Goal: Task Accomplishment & Management: Manage account settings

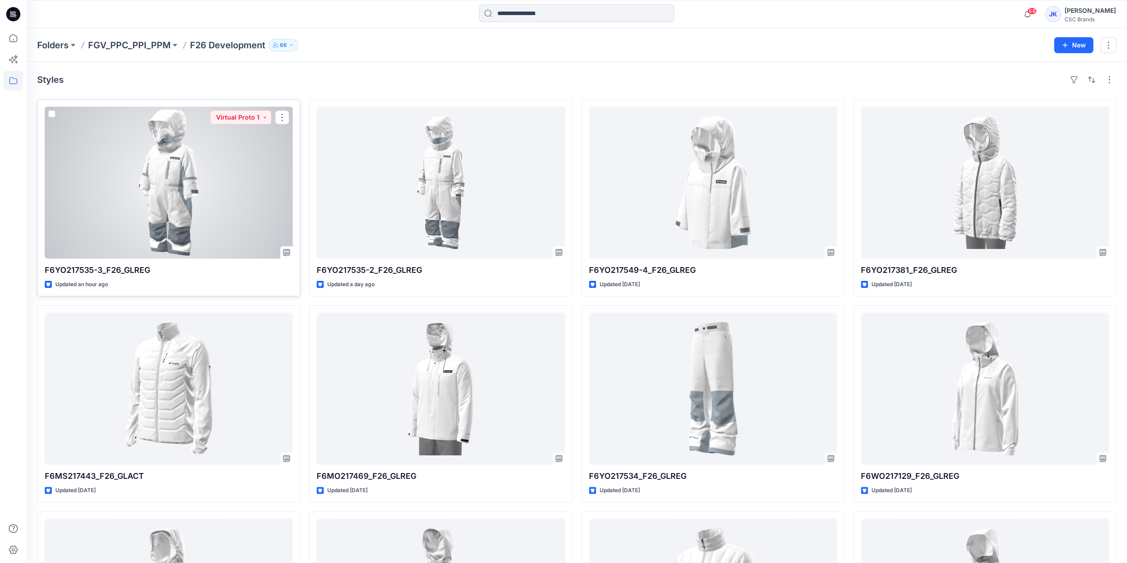
click at [229, 195] on div at bounding box center [169, 183] width 248 height 152
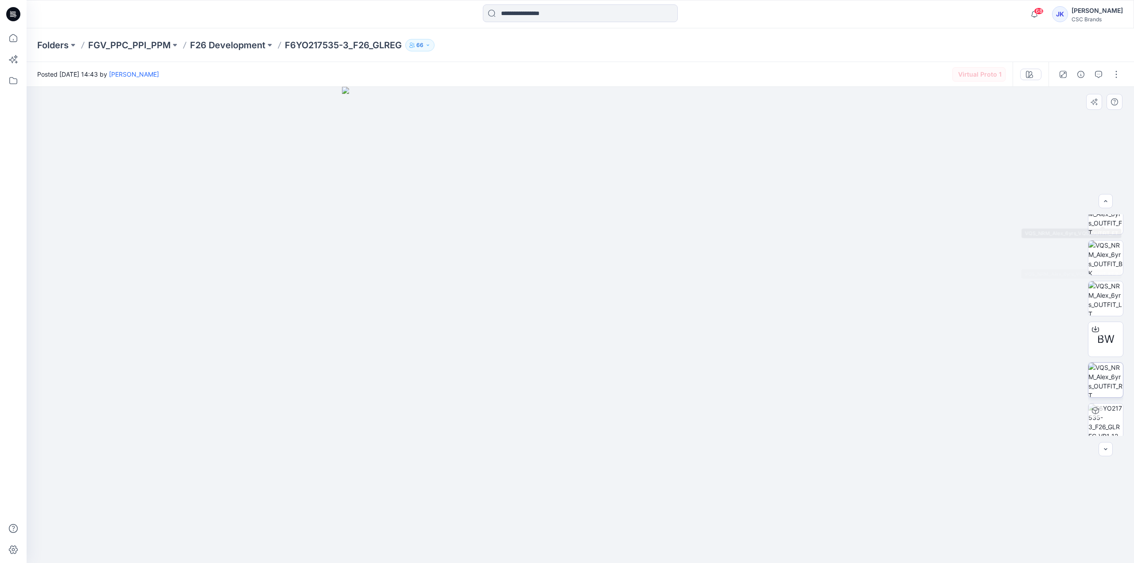
scroll to position [140, 0]
click at [1094, 325] on icon at bounding box center [1095, 326] width 7 height 7
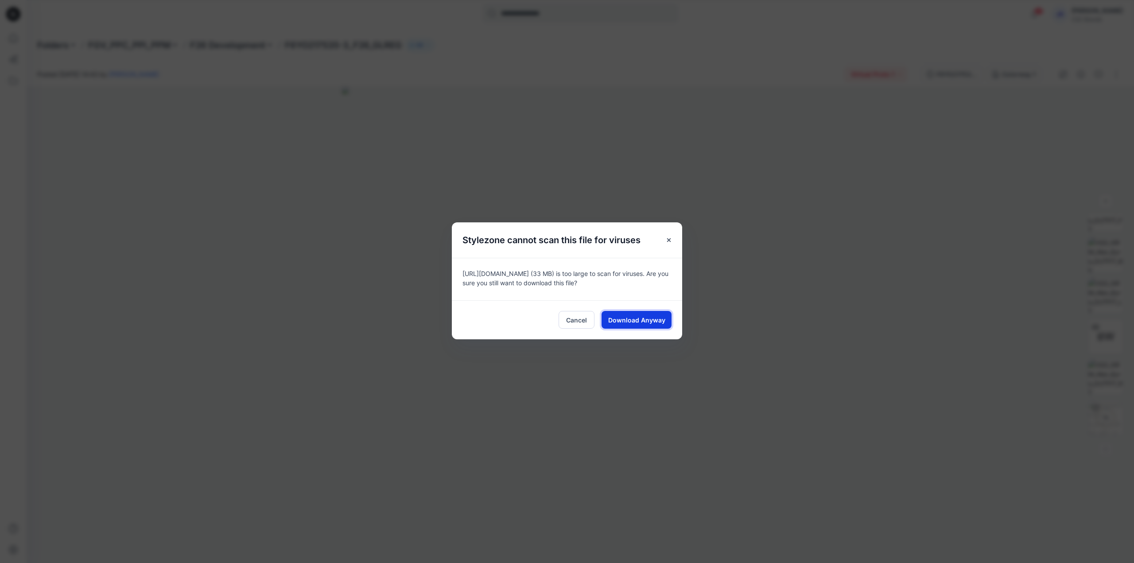
click at [665, 323] on button "Download Anyway" at bounding box center [637, 320] width 70 height 18
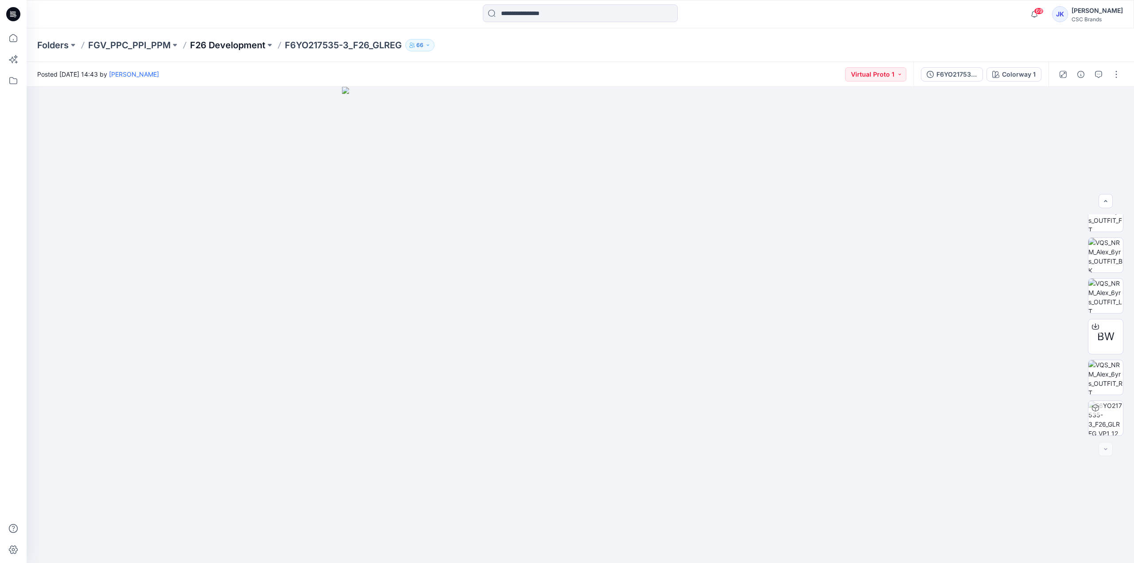
click at [234, 44] on p "F26 Development" at bounding box center [227, 45] width 75 height 12
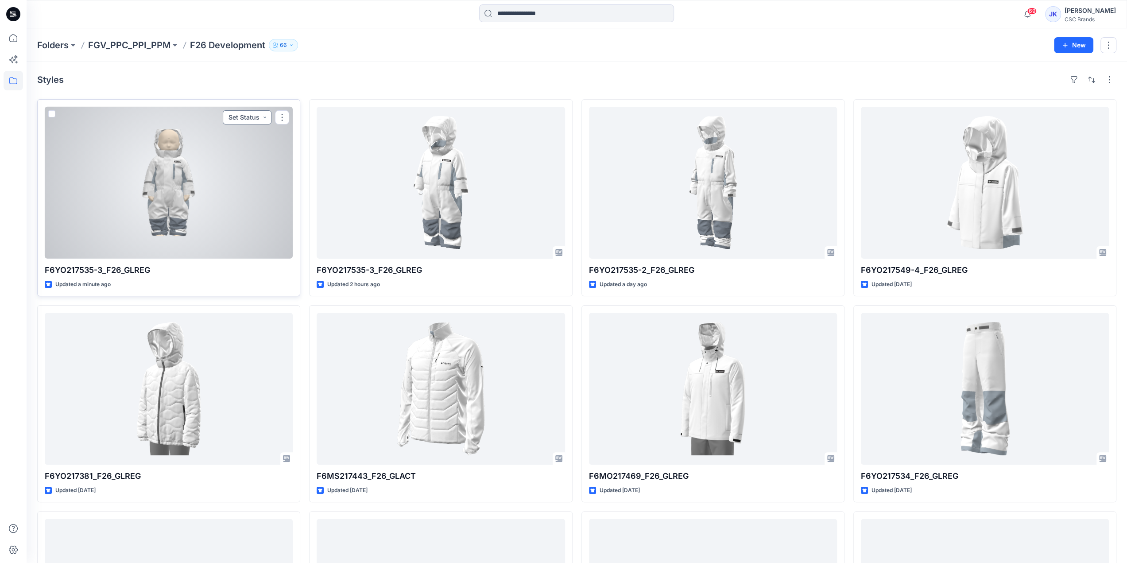
click at [252, 116] on button "Set Status" at bounding box center [247, 117] width 49 height 14
click at [239, 157] on p "Virtual Proto 1" at bounding box center [230, 159] width 40 height 12
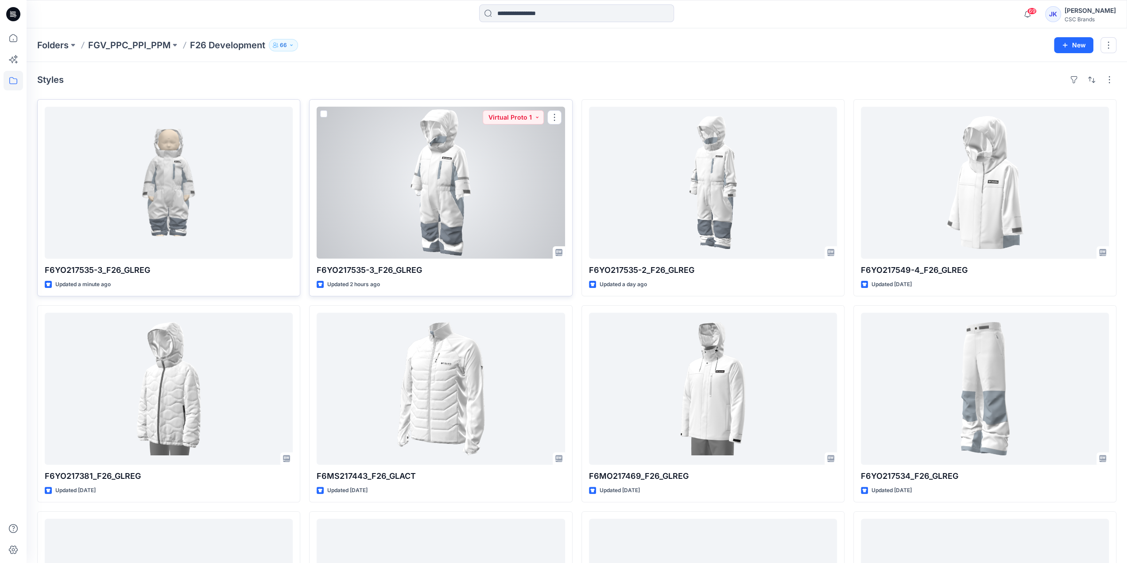
click at [505, 167] on div at bounding box center [441, 183] width 248 height 152
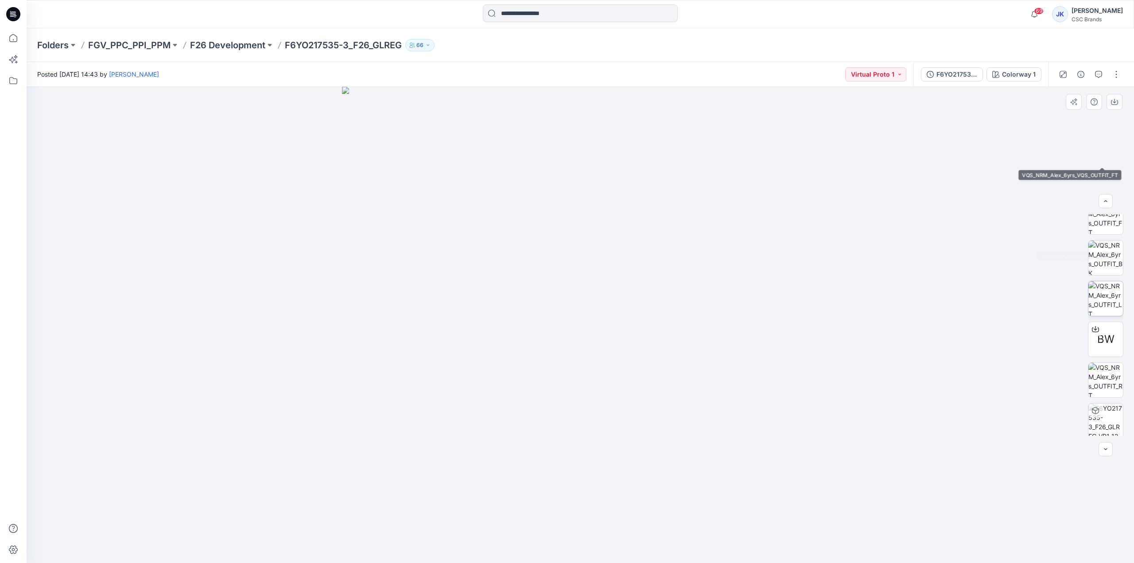
scroll to position [140, 0]
click at [964, 78] on div "F6YO217535-3_F26_GLREG_VP1_12M" at bounding box center [956, 75] width 41 height 10
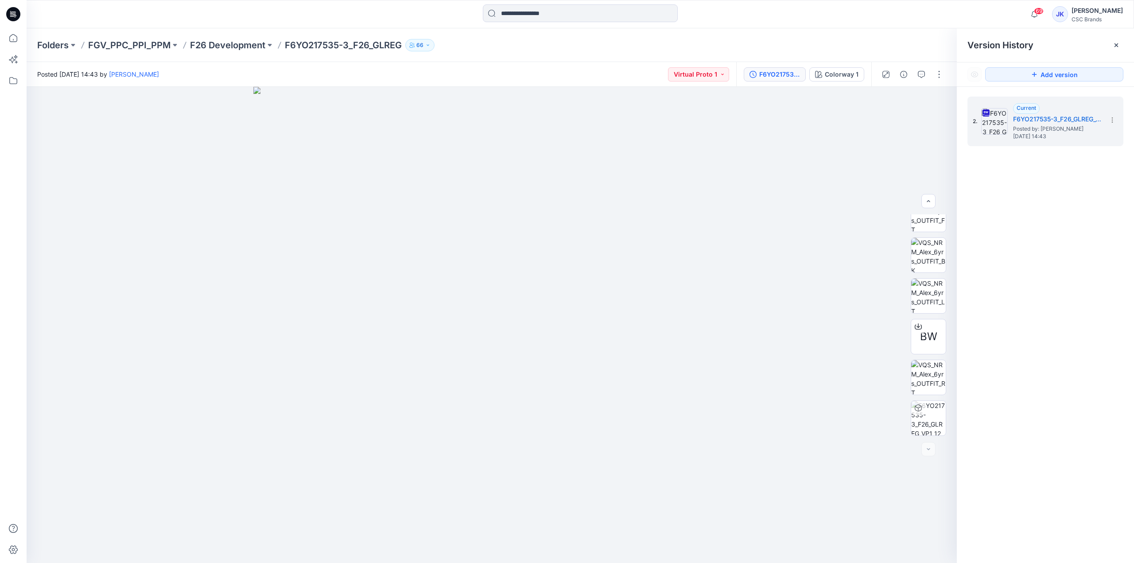
click at [1116, 44] on icon at bounding box center [1116, 45] width 7 height 7
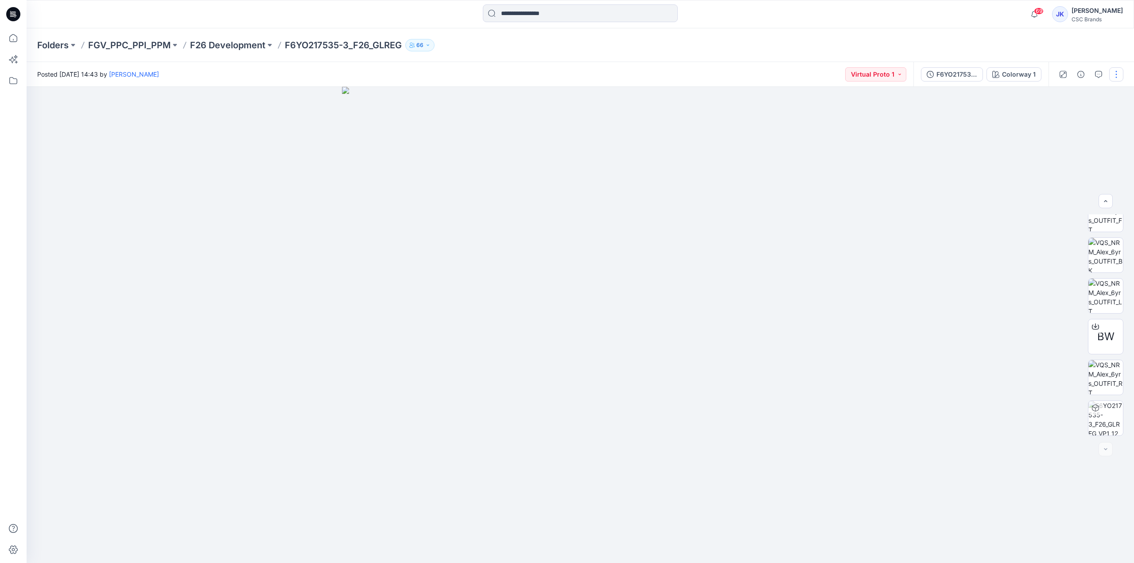
click at [1115, 73] on button "button" at bounding box center [1116, 74] width 14 height 14
click at [1017, 50] on div "Folders FGV_PPC_PPI_PPM F26 Development F6YO217535-3_F26_GLREG 66" at bounding box center [545, 45] width 1017 height 12
click at [239, 47] on p "F26 Development" at bounding box center [227, 45] width 75 height 12
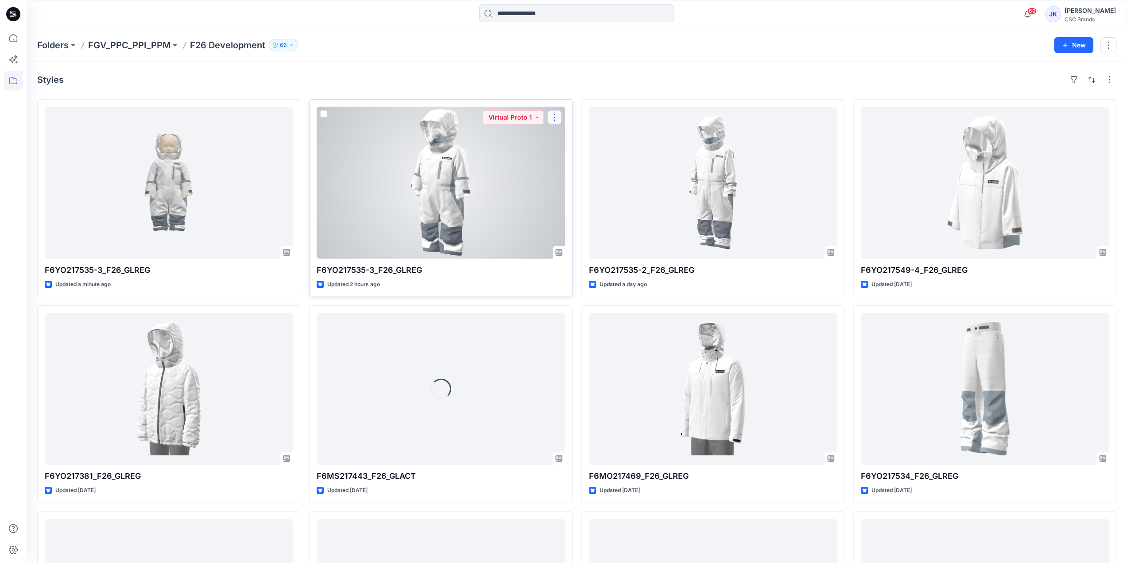
click at [551, 112] on button "button" at bounding box center [555, 117] width 14 height 14
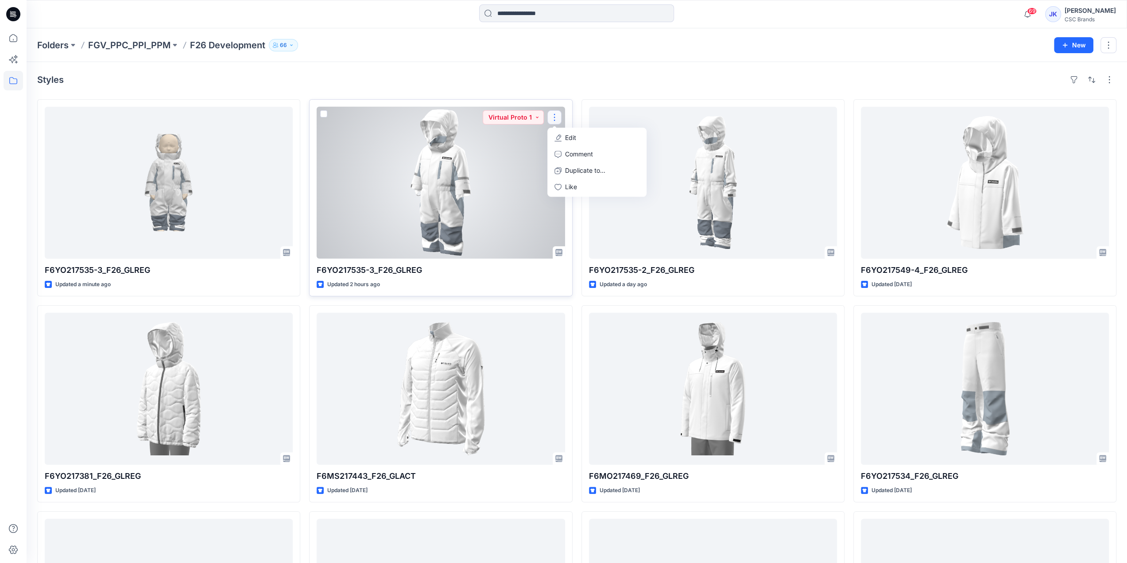
click at [443, 193] on div at bounding box center [441, 183] width 248 height 152
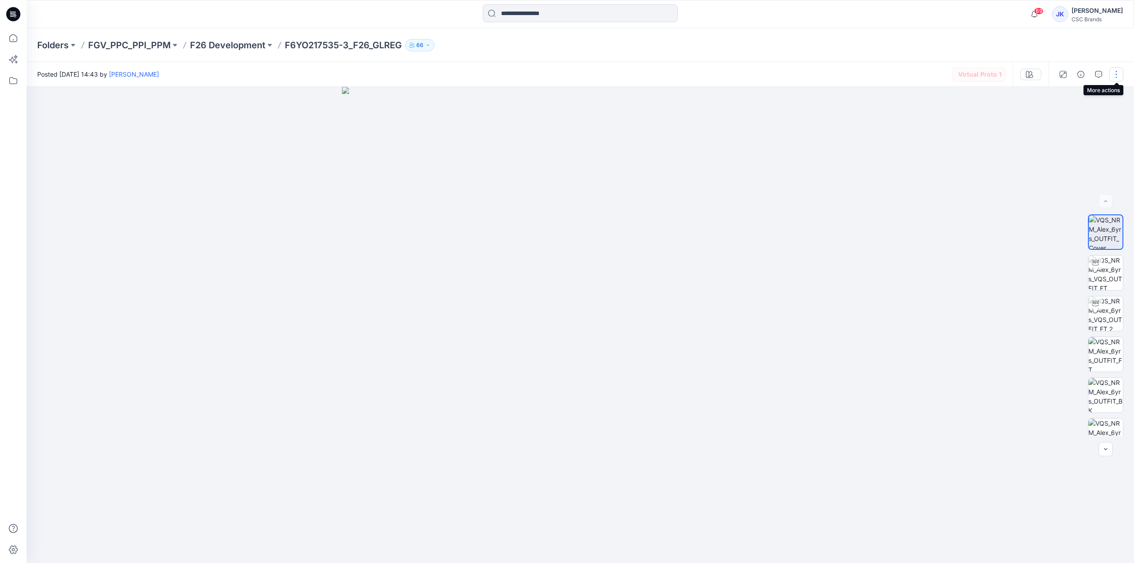
click at [1113, 72] on button "button" at bounding box center [1116, 74] width 14 height 14
click at [1065, 116] on p "Edit" at bounding box center [1059, 119] width 11 height 9
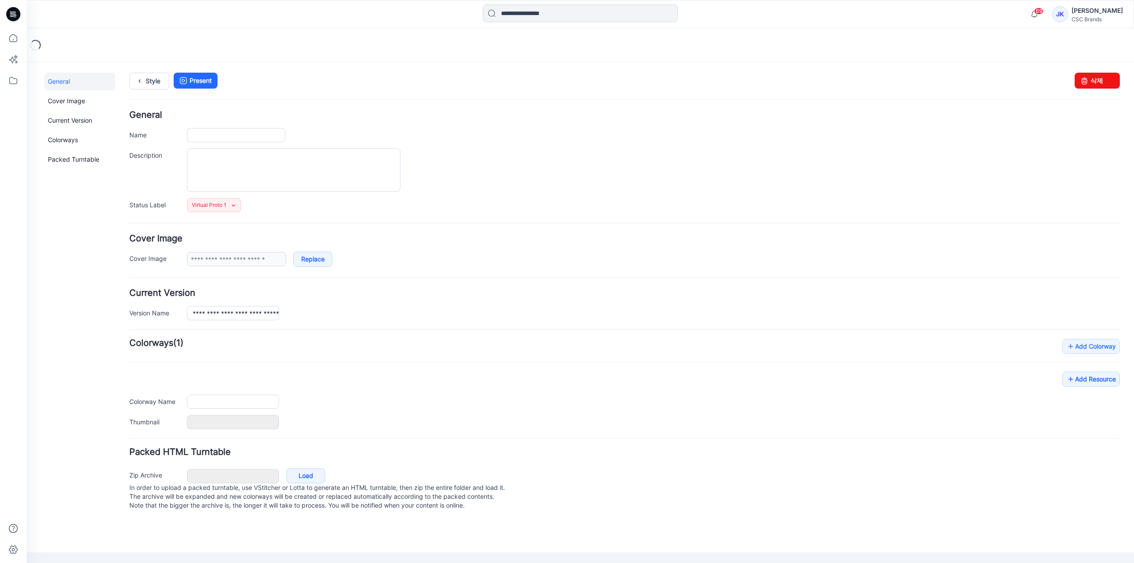
type input "**********"
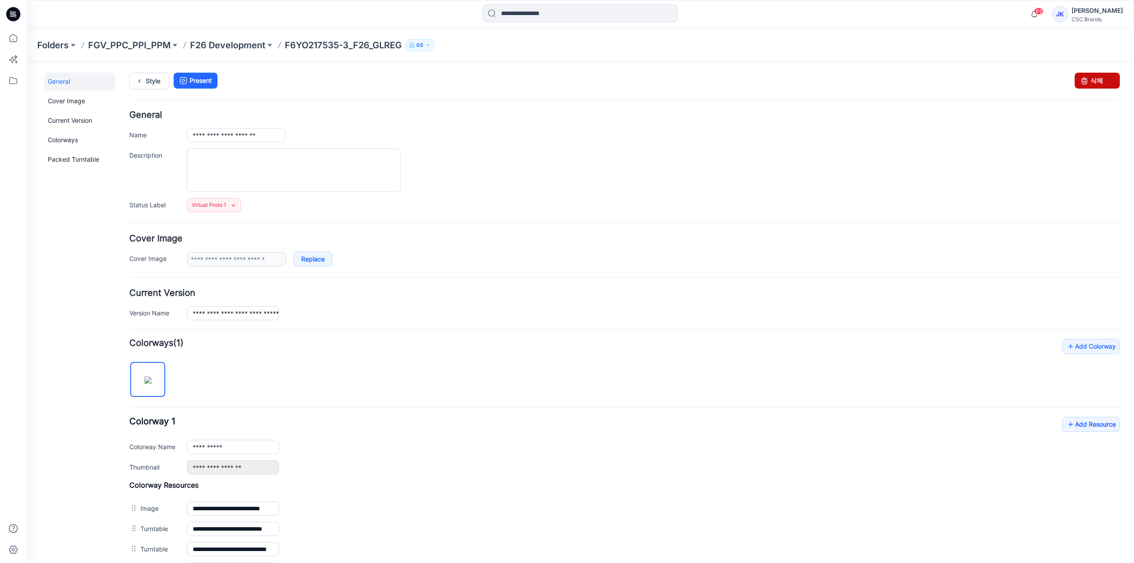
click at [1081, 80] on icon at bounding box center [1084, 81] width 12 height 16
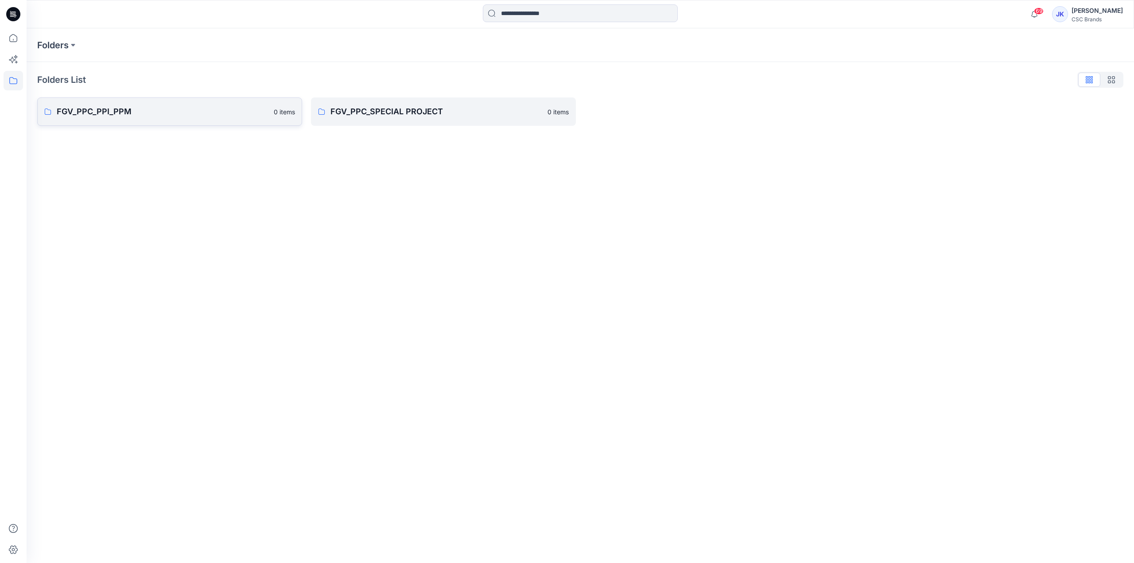
click at [164, 116] on p "FGV_PPC_PPI_PPM" at bounding box center [163, 111] width 212 height 12
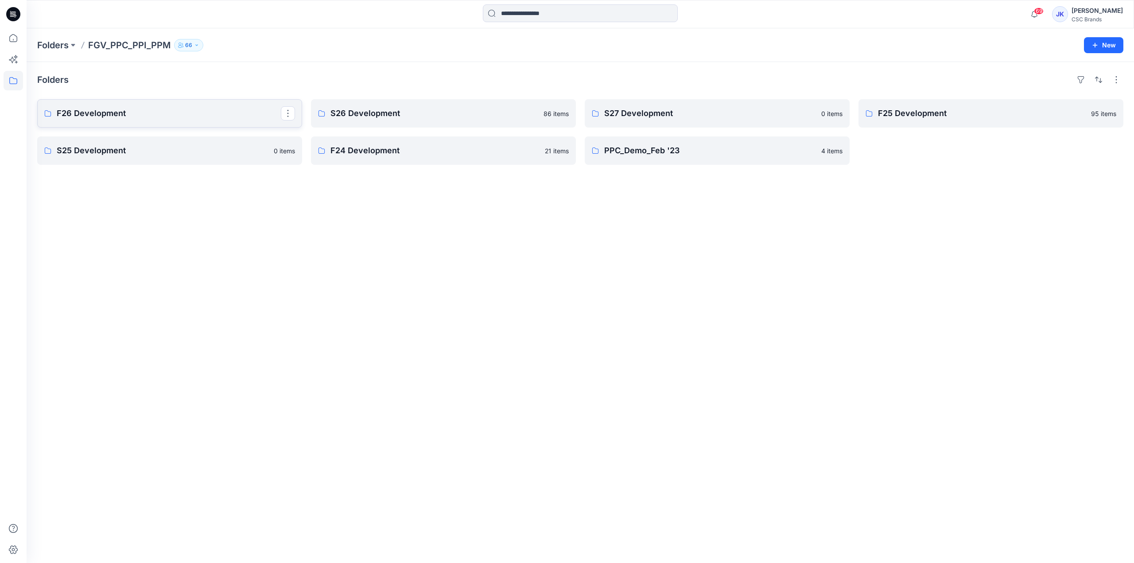
click at [141, 107] on p "F26 Development" at bounding box center [169, 113] width 224 height 12
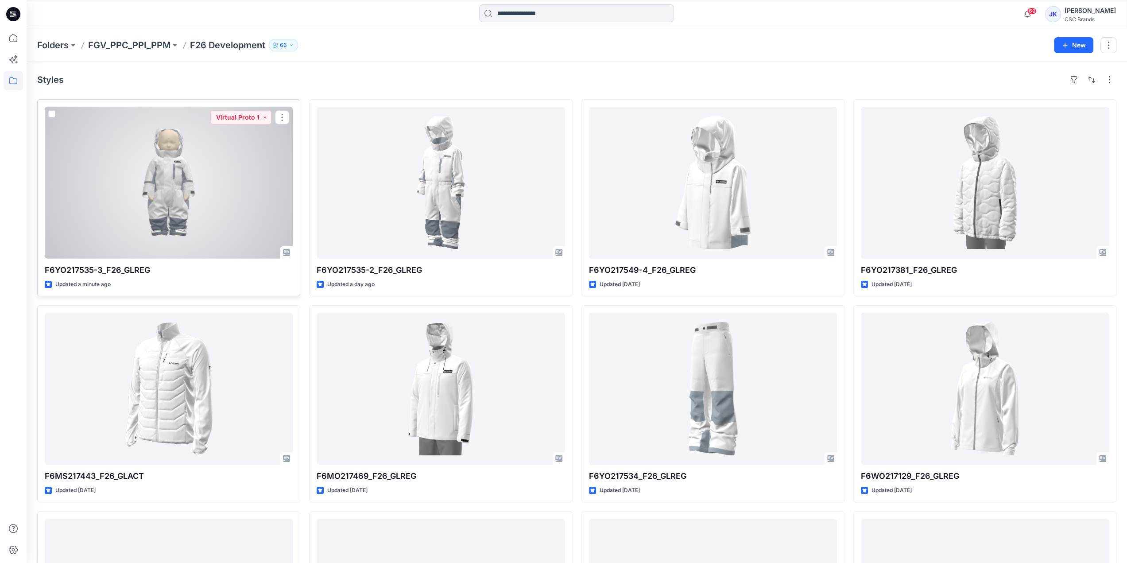
click at [193, 213] on div at bounding box center [169, 183] width 248 height 152
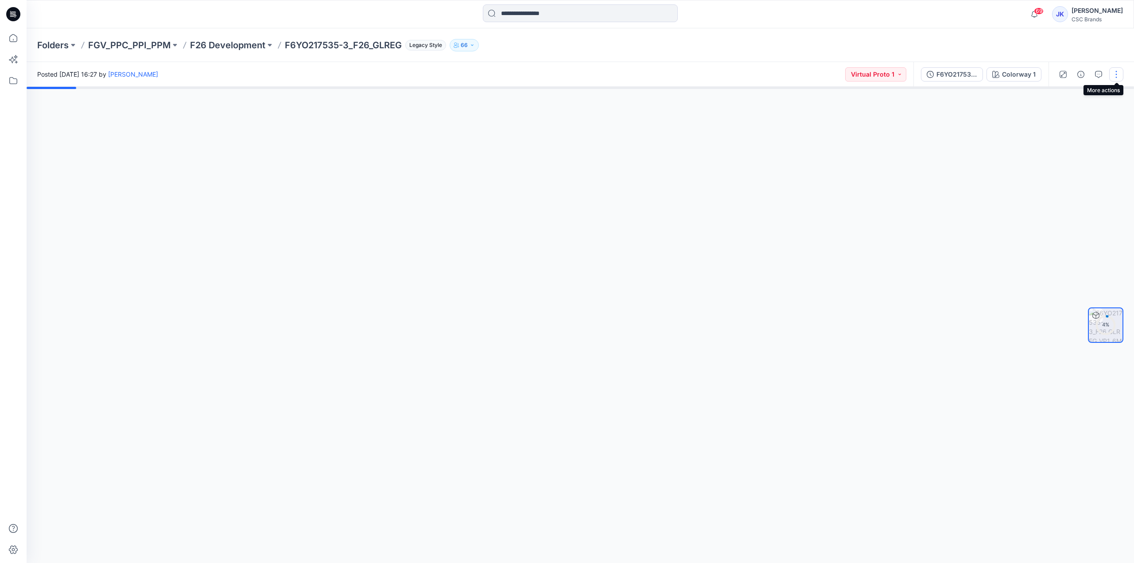
click at [1114, 74] on button "button" at bounding box center [1116, 74] width 14 height 14
click at [1088, 99] on button "Edit" at bounding box center [1079, 95] width 82 height 16
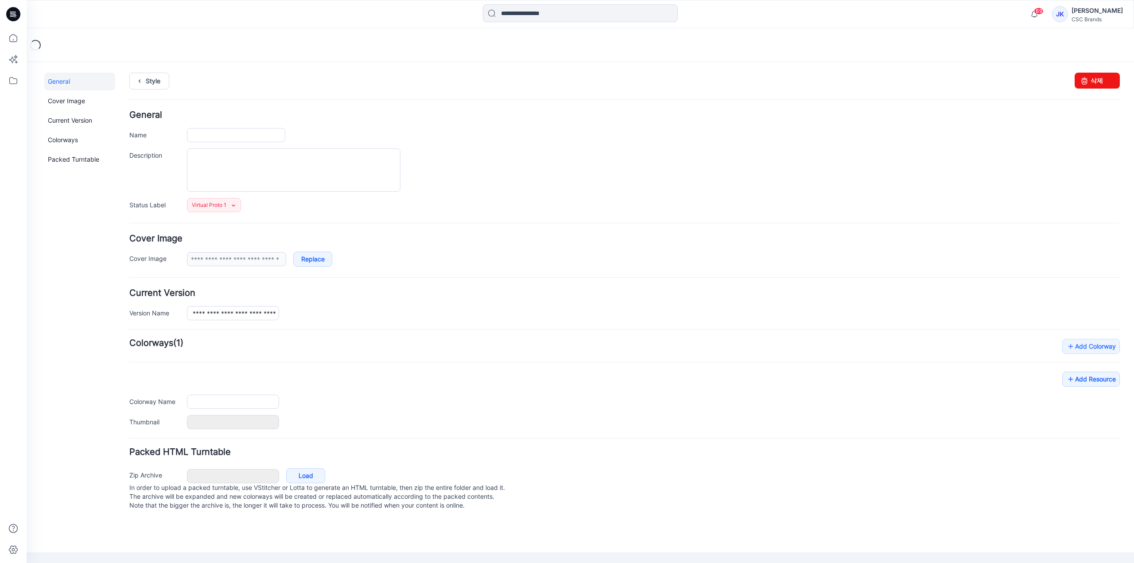
type input "**********"
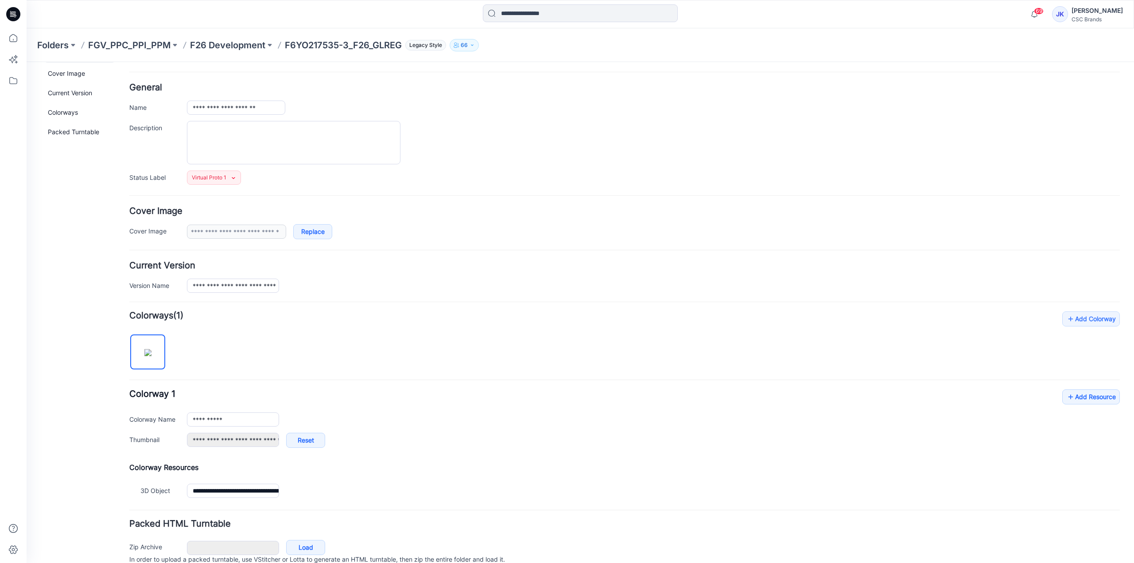
scroll to position [64, 0]
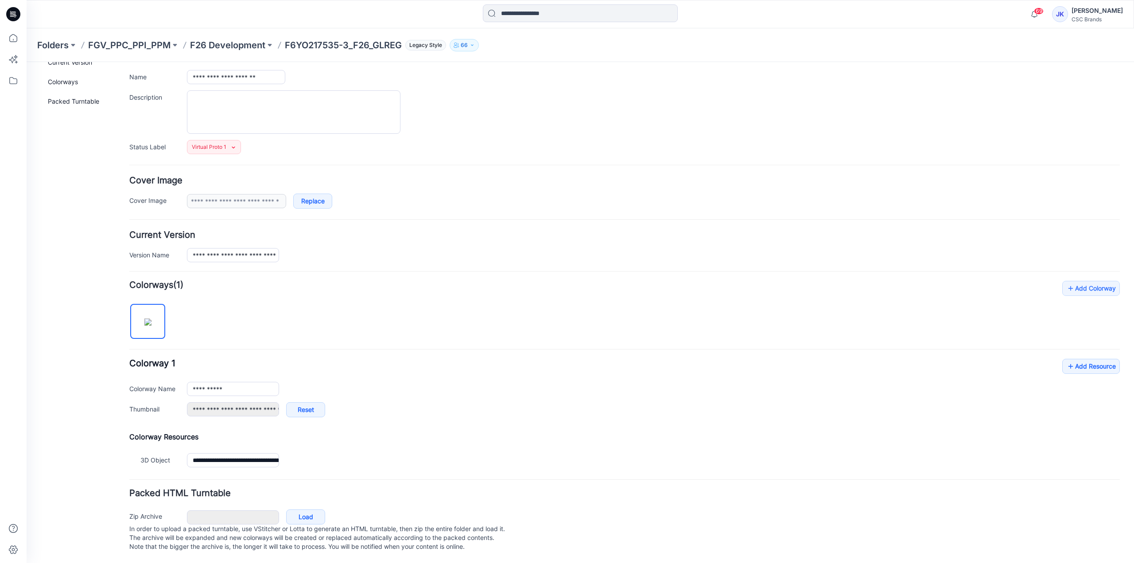
click at [1067, 366] on div "**********" at bounding box center [624, 392] width 990 height 67
click at [1071, 360] on link "Add Resource" at bounding box center [1091, 366] width 58 height 15
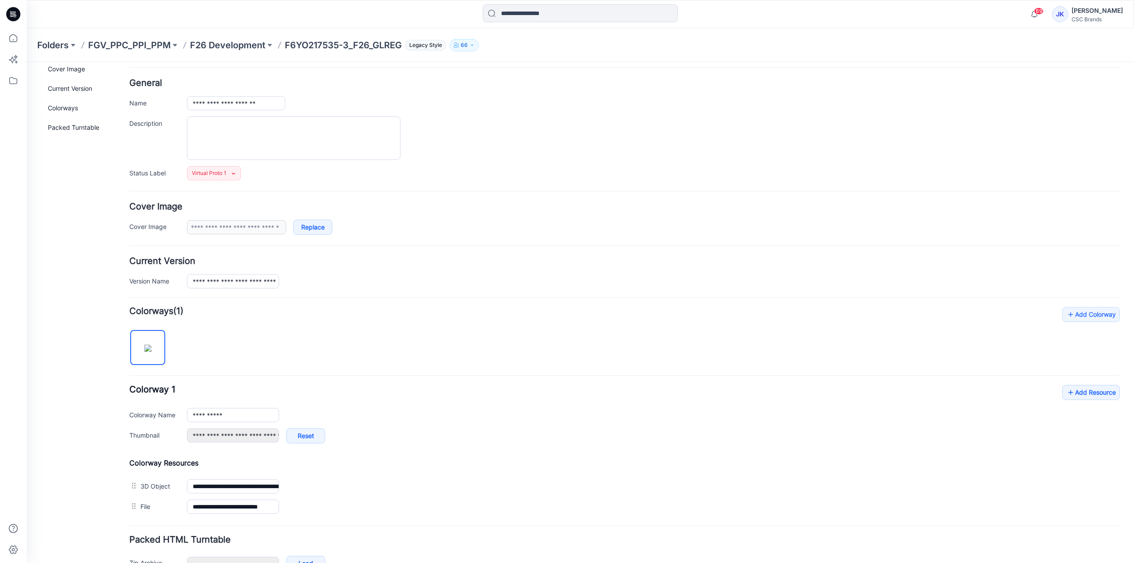
scroll to position [0, 0]
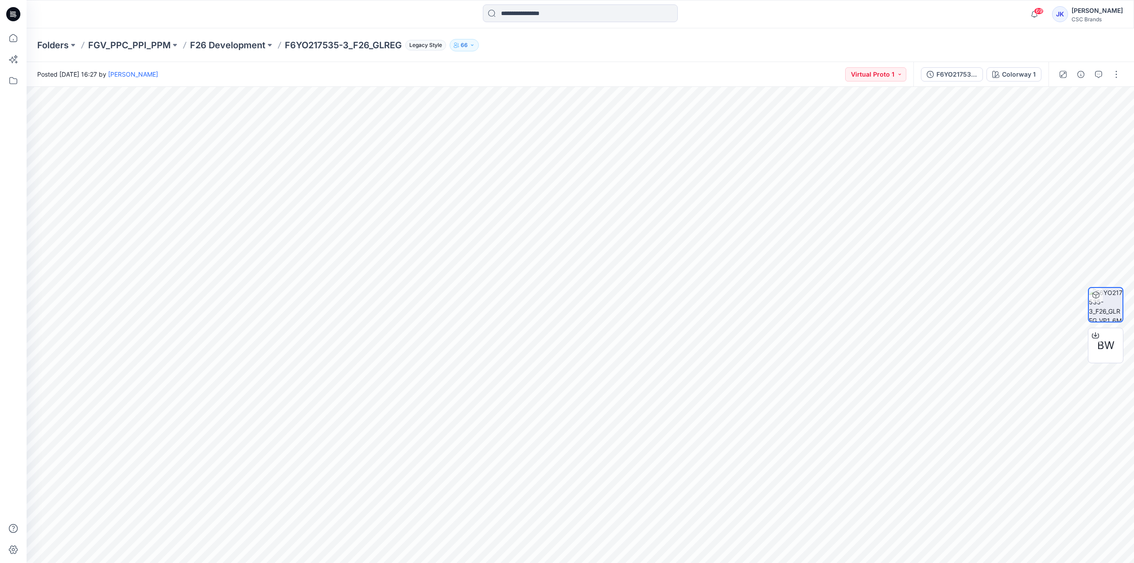
click at [644, 68] on div "Posted [DATE] 16:27 by [PERSON_NAME] Virtual Proto 1" at bounding box center [470, 74] width 887 height 24
click at [233, 47] on p "F26 Development" at bounding box center [227, 45] width 75 height 12
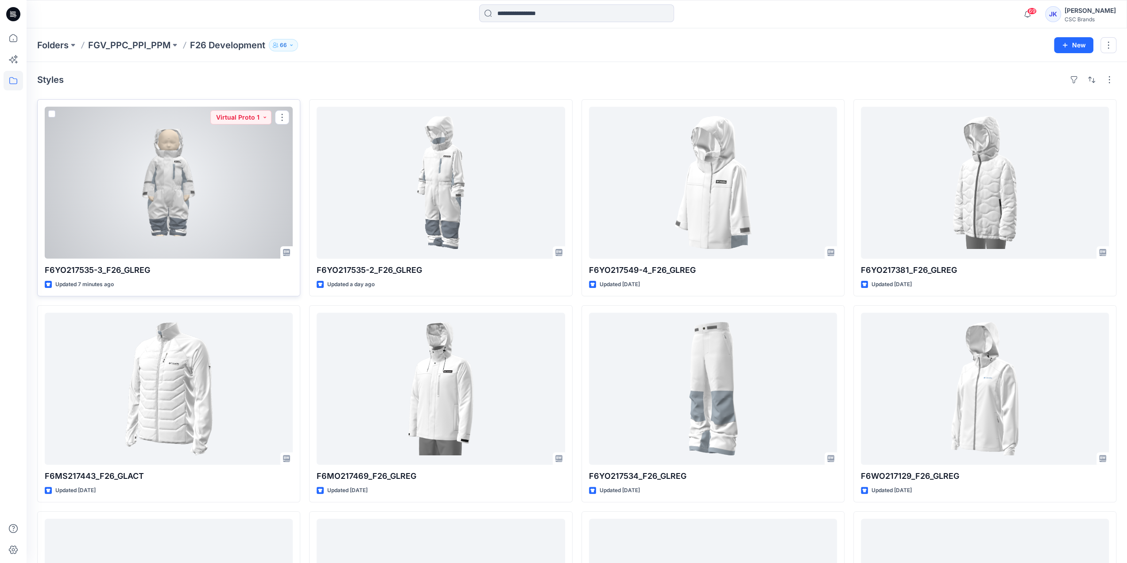
click at [229, 198] on div at bounding box center [169, 183] width 248 height 152
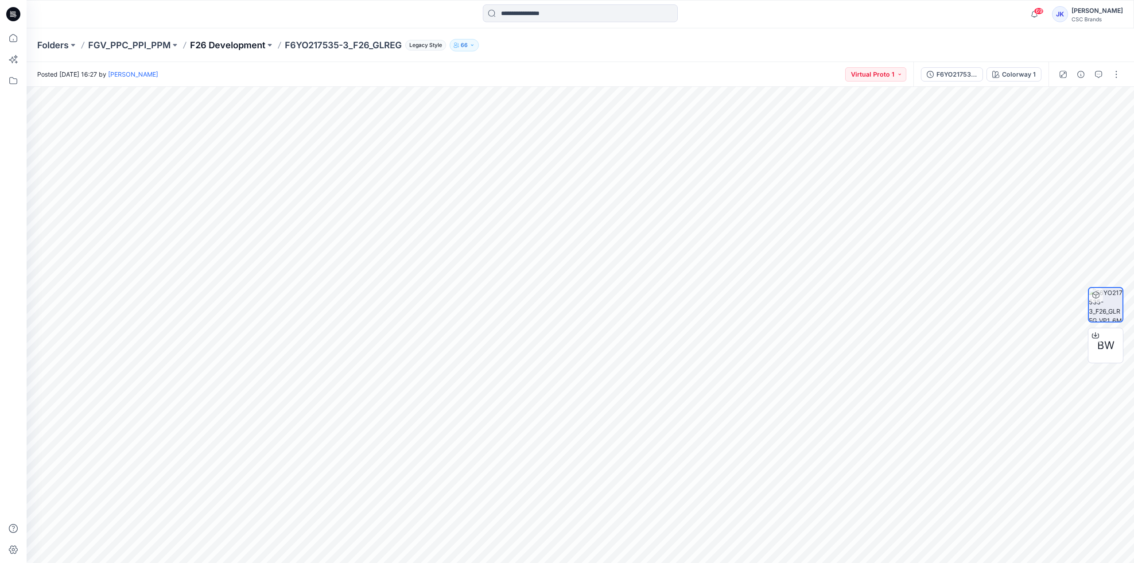
click at [226, 48] on p "F26 Development" at bounding box center [227, 45] width 75 height 12
